Goal: Find specific page/section: Find specific page/section

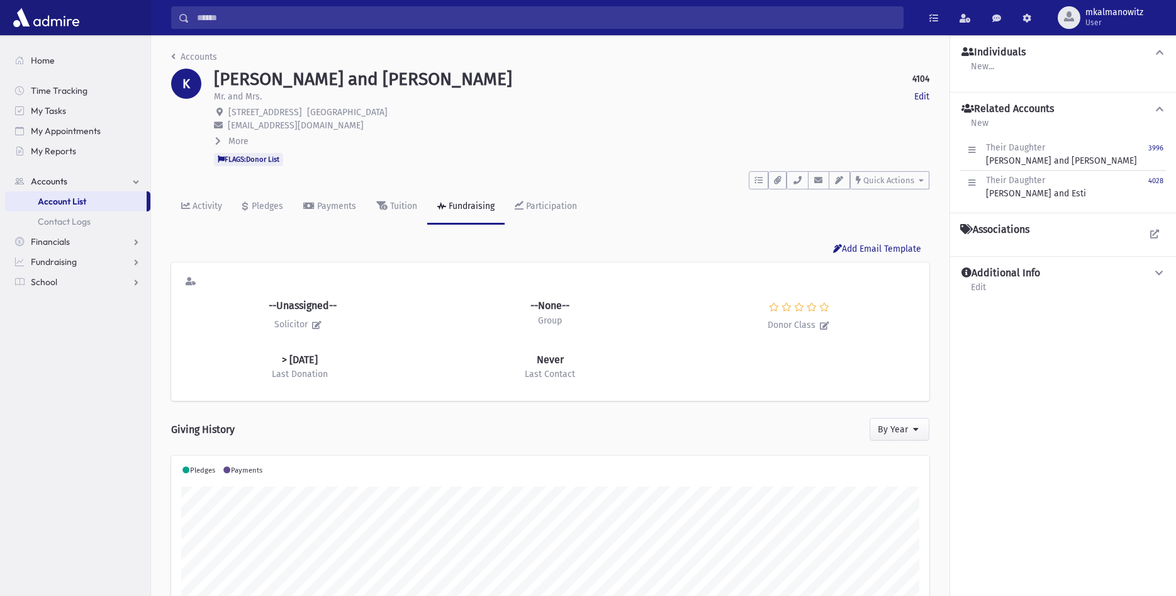
scroll to position [198, 758]
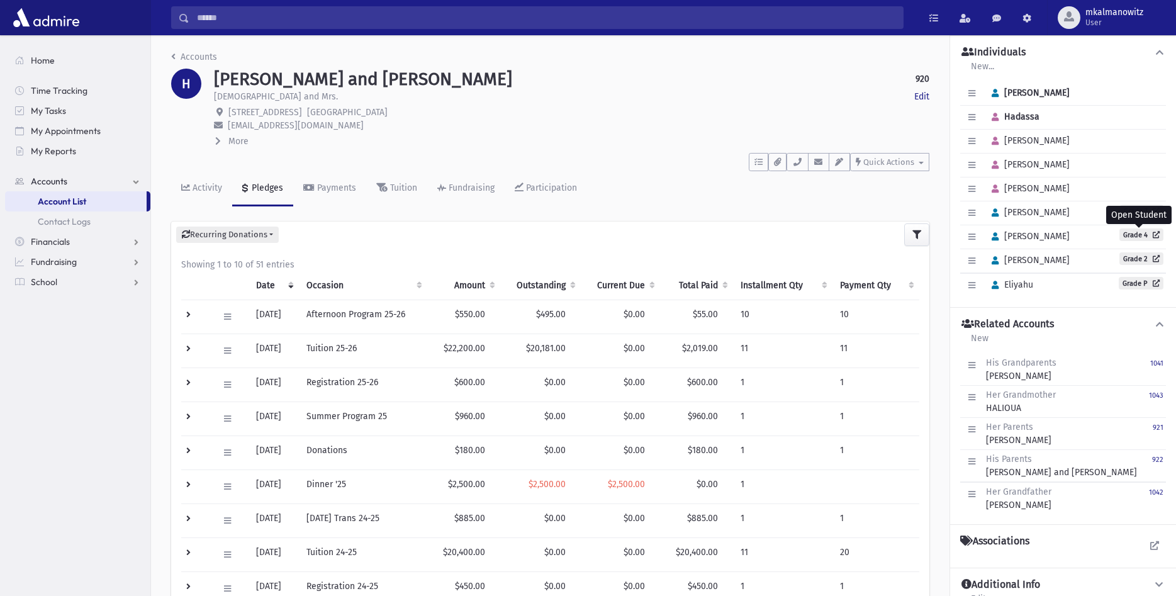
click at [461, 10] on input "Search" at bounding box center [546, 17] width 714 height 23
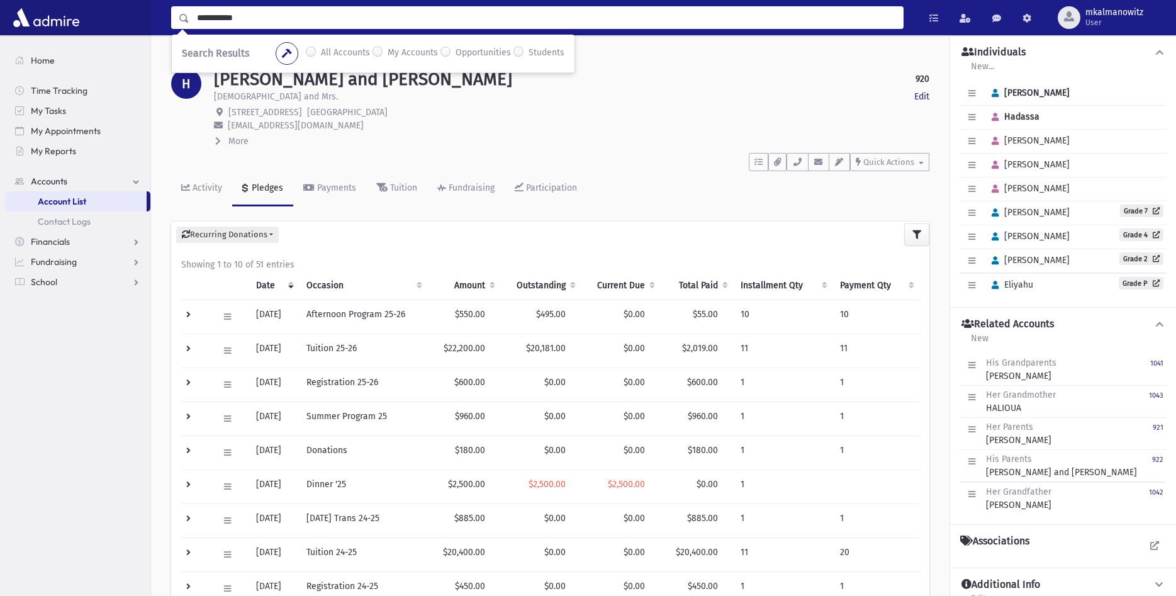
type input "**********"
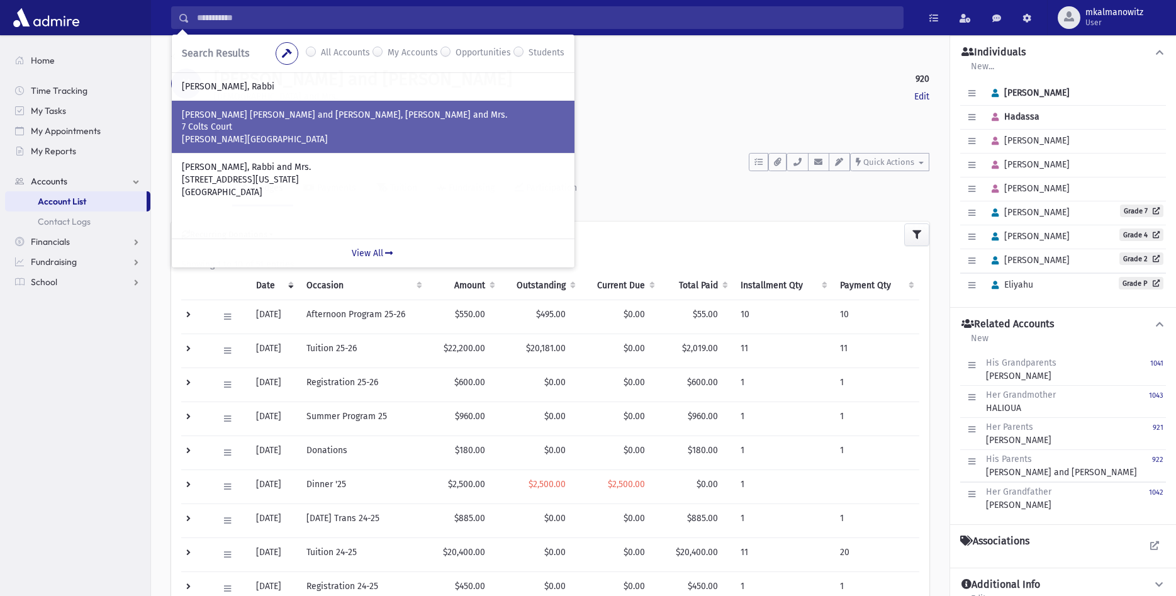
click at [313, 127] on p "7 Colts Court" at bounding box center [373, 127] width 383 height 13
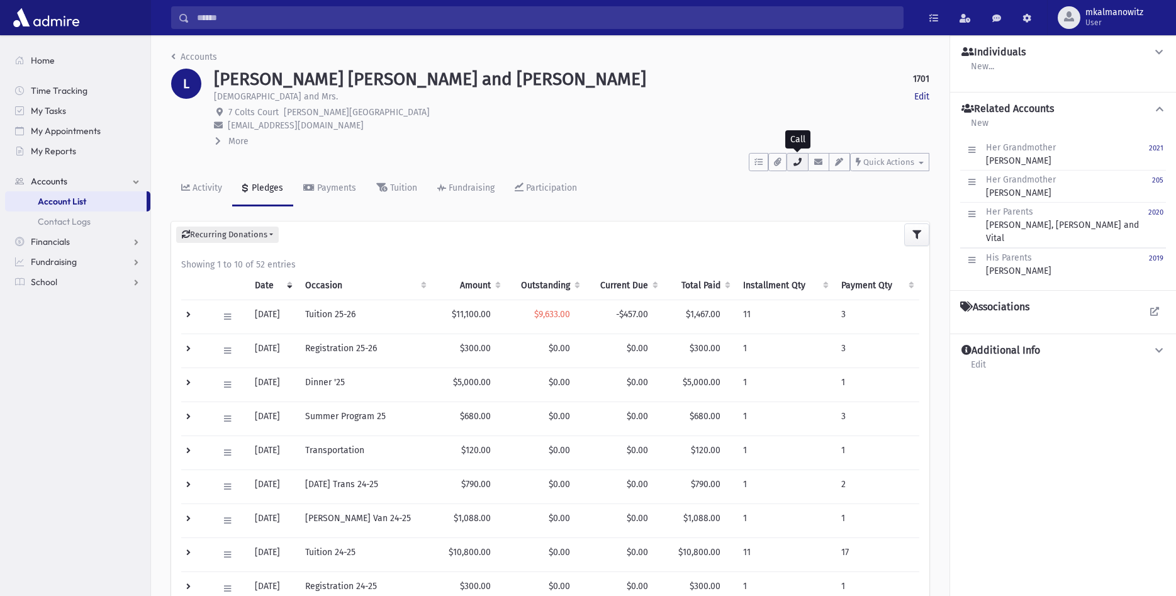
click at [797, 164] on icon "button" at bounding box center [797, 162] width 10 height 8
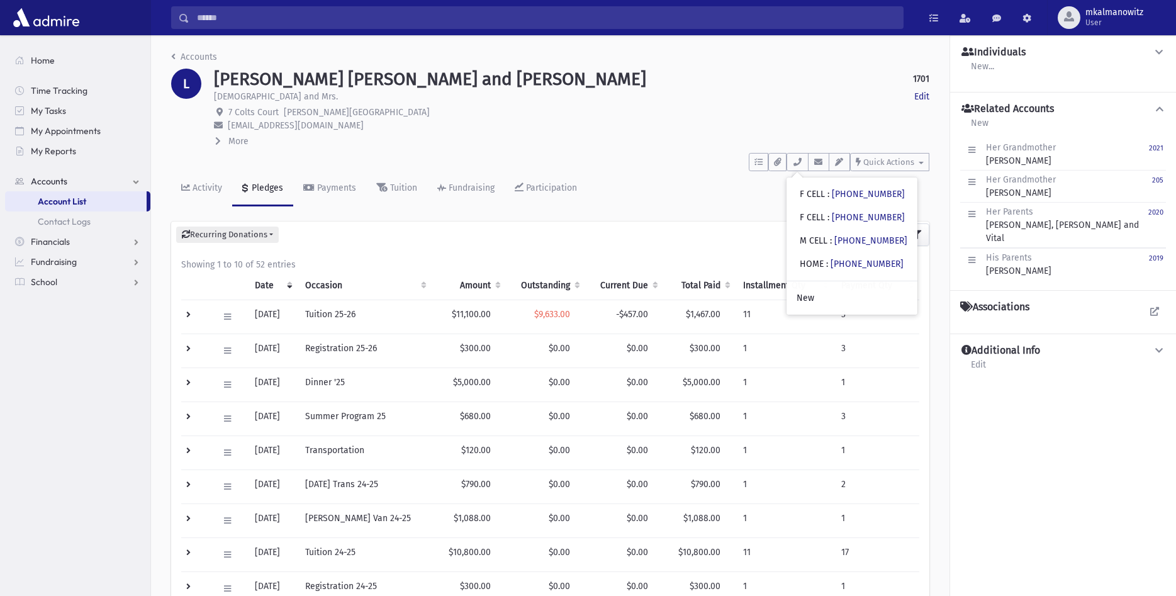
click at [780, 81] on div "LIEBERMAN, Aharon Dov and Esther 1701 Edit" at bounding box center [572, 79] width 716 height 21
click at [707, 79] on div "LIEBERMAN, Aharon Dov and Esther 1701 Edit" at bounding box center [572, 79] width 716 height 21
click at [708, 93] on div "Rabbi and Mrs. Edit" at bounding box center [572, 98] width 716 height 16
click at [676, 93] on div "Rabbi and Mrs. Edit" at bounding box center [572, 98] width 716 height 16
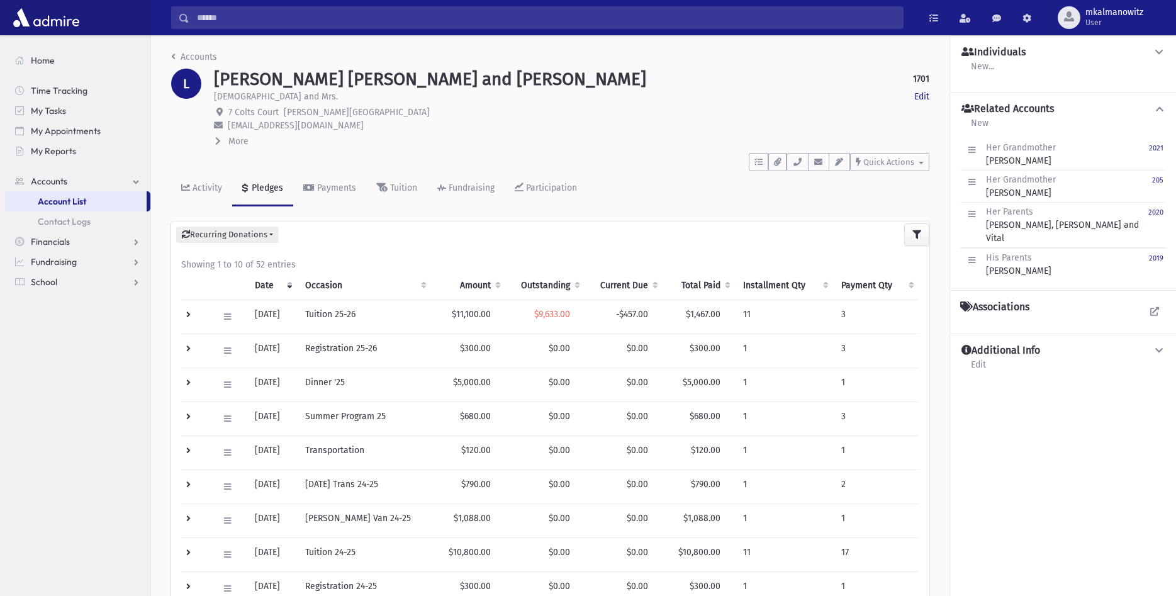
click at [750, 95] on div "Rabbi and Mrs. Edit" at bounding box center [572, 98] width 716 height 16
click at [728, 106] on p "7 Colts Court Jackson, NJ 08527" at bounding box center [572, 112] width 716 height 13
click at [795, 161] on icon "button" at bounding box center [797, 162] width 10 height 8
click at [651, 99] on div "Rabbi and Mrs. Edit" at bounding box center [572, 98] width 716 height 16
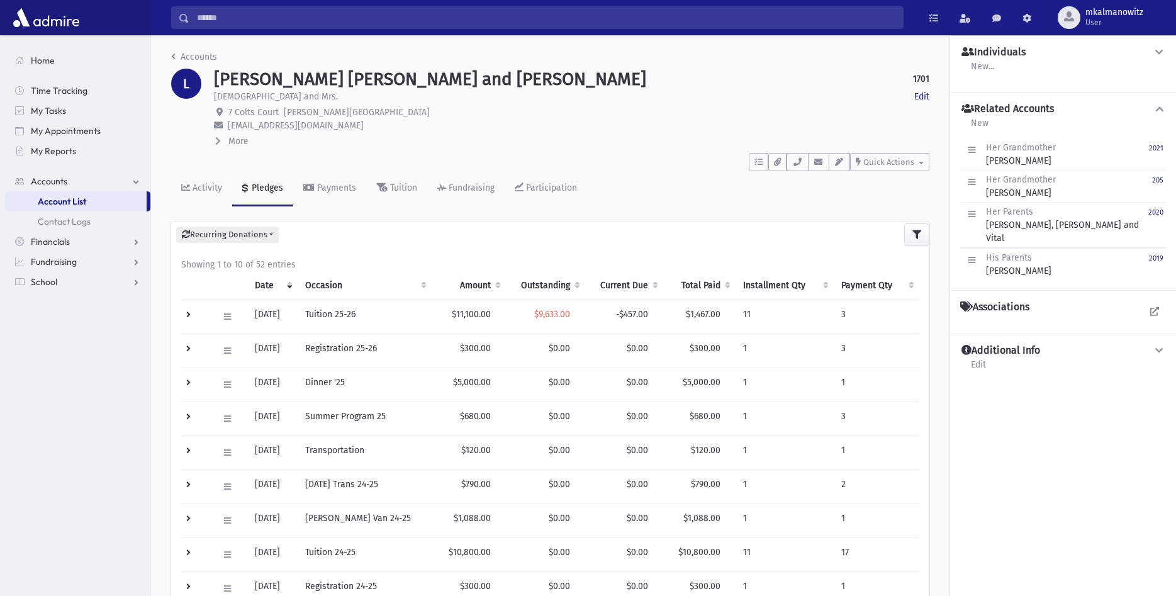
click at [842, 65] on div "Accounts" at bounding box center [550, 59] width 758 height 18
click at [647, 127] on p "edkalmanowitz@gmail.com" at bounding box center [572, 125] width 716 height 13
click at [655, 120] on p "edkalmanowitz@gmail.com" at bounding box center [572, 125] width 716 height 13
click at [681, 129] on p "edkalmanowitz@gmail.com" at bounding box center [572, 125] width 716 height 13
click at [704, 113] on p "7 Colts Court Jackson, NJ 08527" at bounding box center [572, 112] width 716 height 13
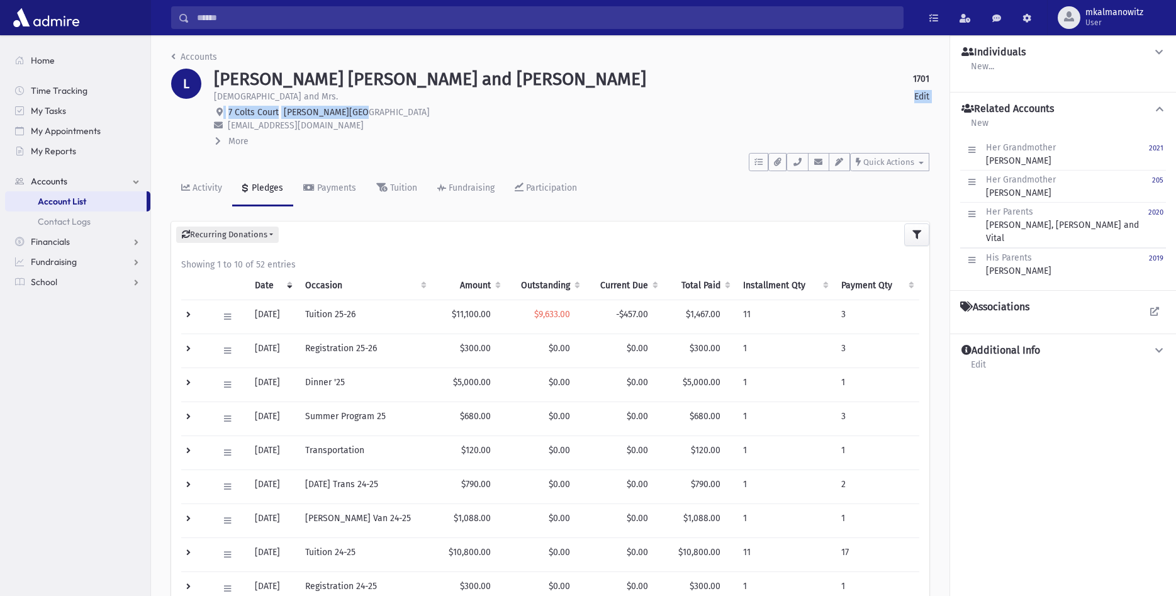
click at [774, 105] on div "LIEBERMAN, Aharon Dov and Esther 1701 Edit Rabbi and Mrs. Edit 7 Colts Court Ja…" at bounding box center [572, 108] width 728 height 79
click at [405, 111] on p "7 Colts Court Jackson, NJ 08527" at bounding box center [572, 112] width 716 height 13
